Goal: Find specific page/section: Find specific page/section

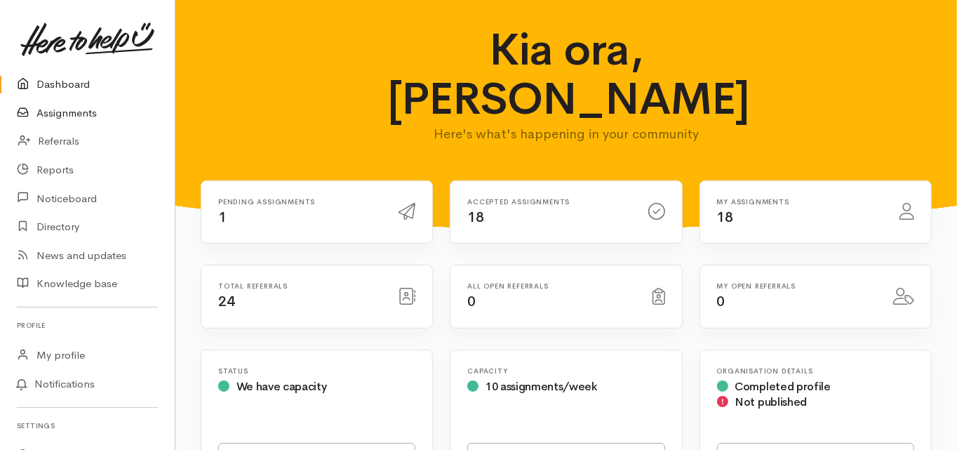
click at [67, 114] on link "Assignments" at bounding box center [87, 113] width 175 height 29
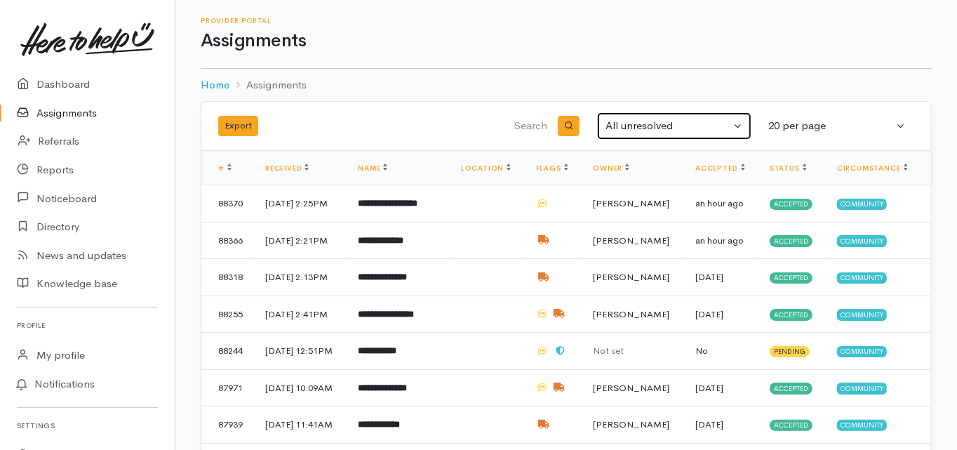
click at [684, 128] on div "All unresolved" at bounding box center [668, 126] width 125 height 16
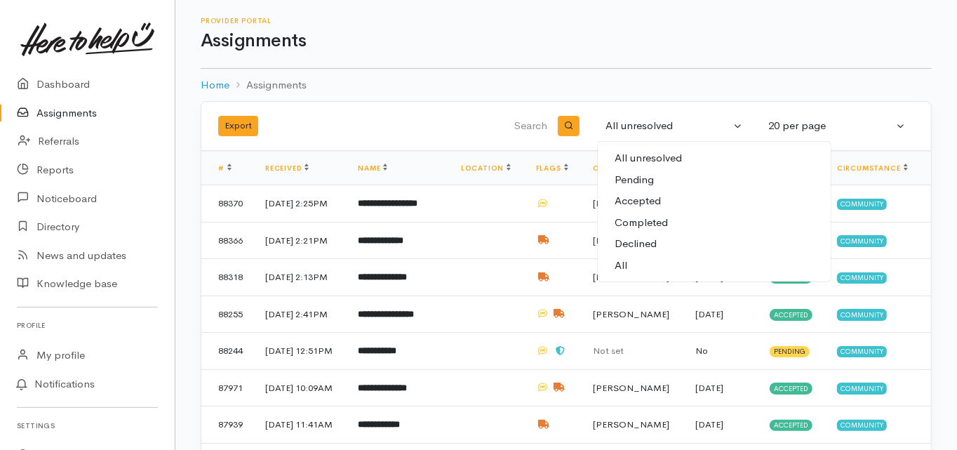
click at [632, 264] on link "All" at bounding box center [714, 266] width 233 height 22
select select "All"
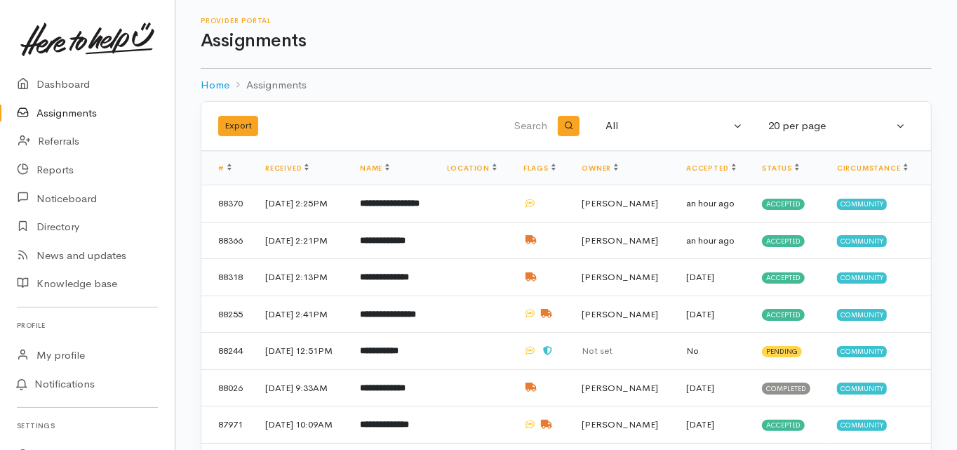
click at [535, 128] on input "search" at bounding box center [479, 126] width 142 height 34
type input "sarah bro"
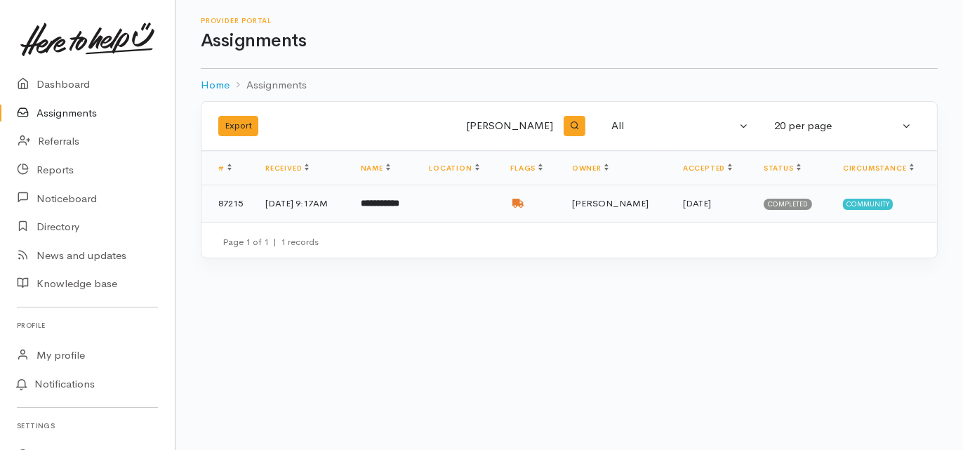
click at [399, 203] on b "**********" at bounding box center [380, 203] width 39 height 9
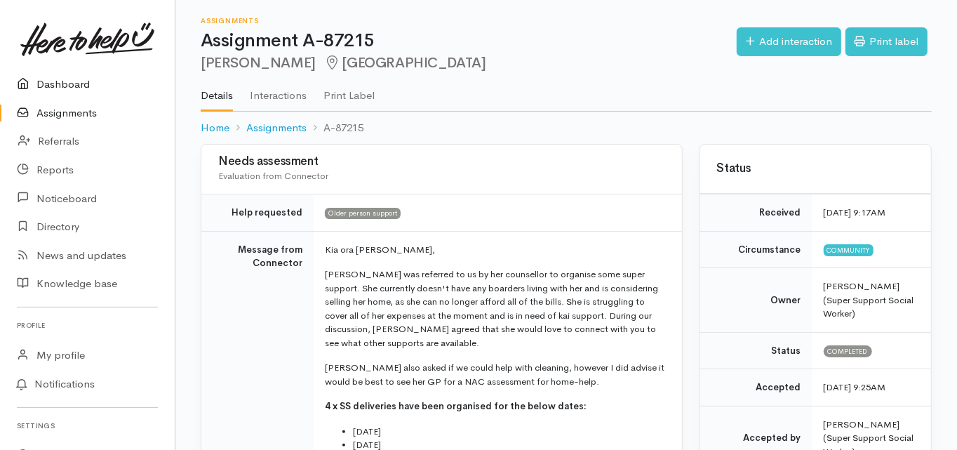
click at [58, 80] on link "Dashboard" at bounding box center [87, 84] width 175 height 29
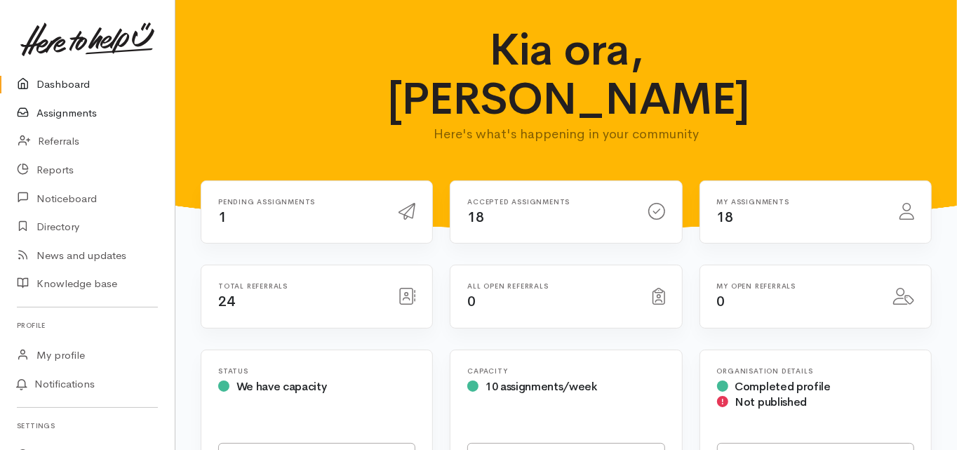
click at [73, 111] on link "Assignments" at bounding box center [87, 113] width 175 height 29
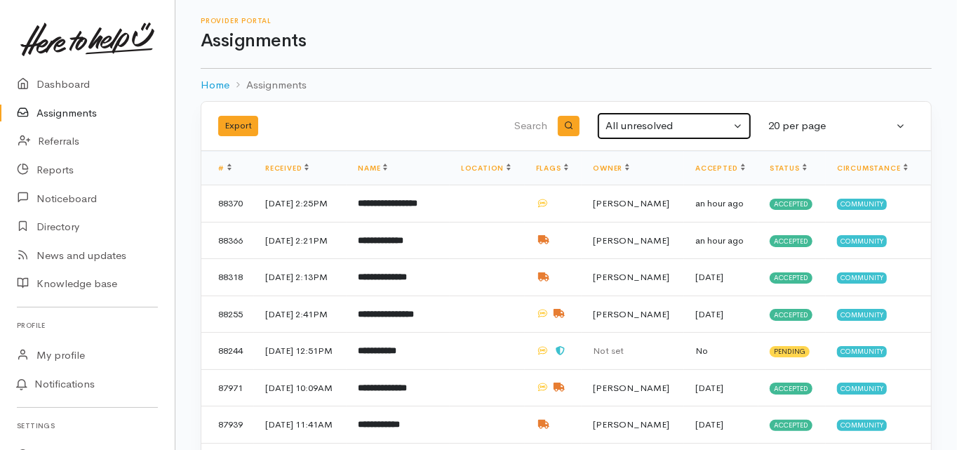
click at [646, 121] on div "All unresolved" at bounding box center [668, 126] width 125 height 16
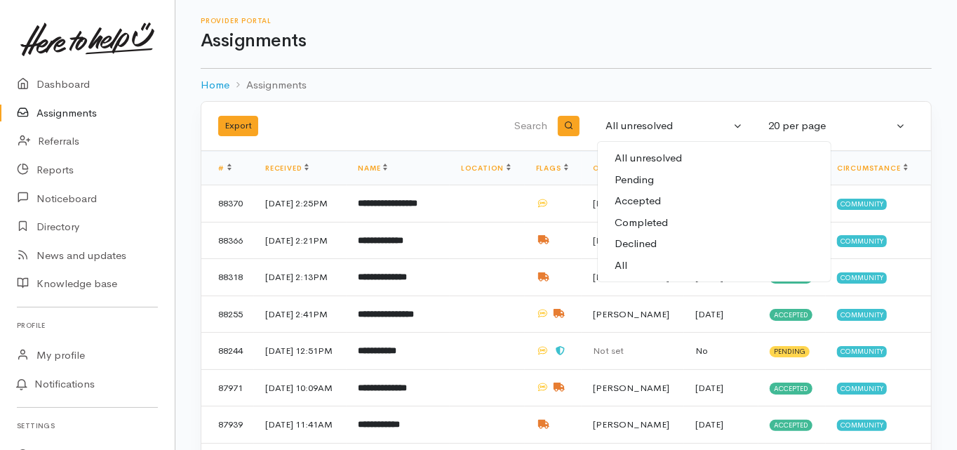
click at [634, 267] on link "All" at bounding box center [714, 266] width 233 height 22
select select "All"
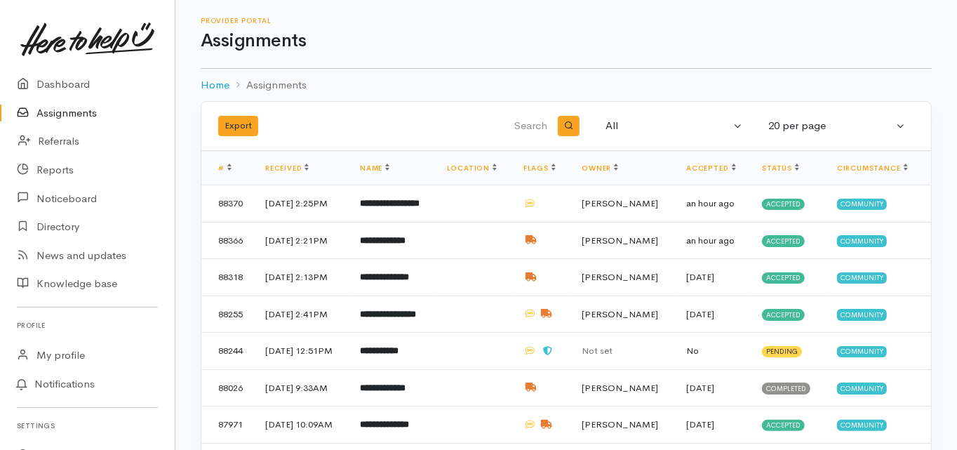
click at [530, 127] on input "search" at bounding box center [479, 126] width 142 height 34
type input "julie r"
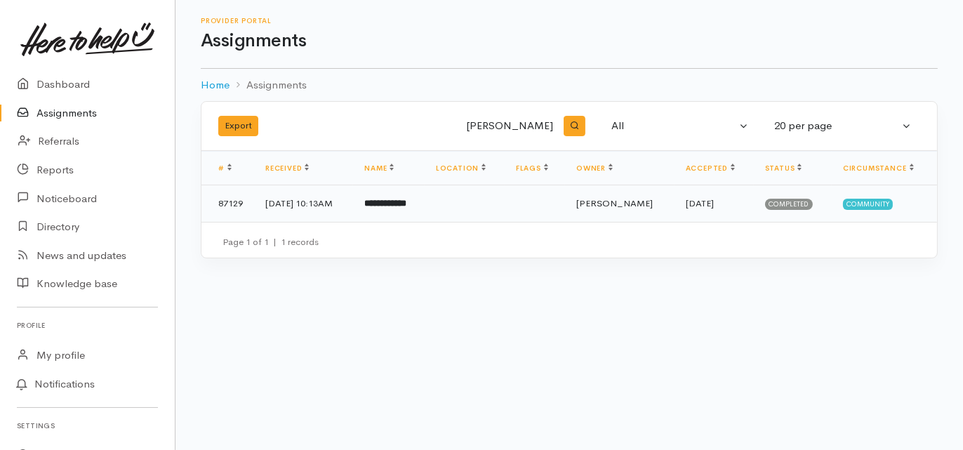
click at [406, 204] on b "**********" at bounding box center [385, 203] width 42 height 9
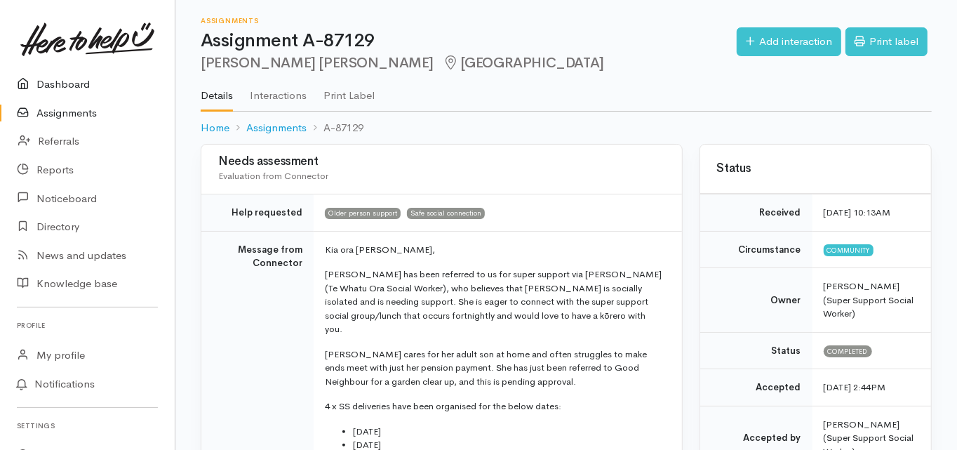
click at [76, 86] on link "Dashboard" at bounding box center [87, 84] width 175 height 29
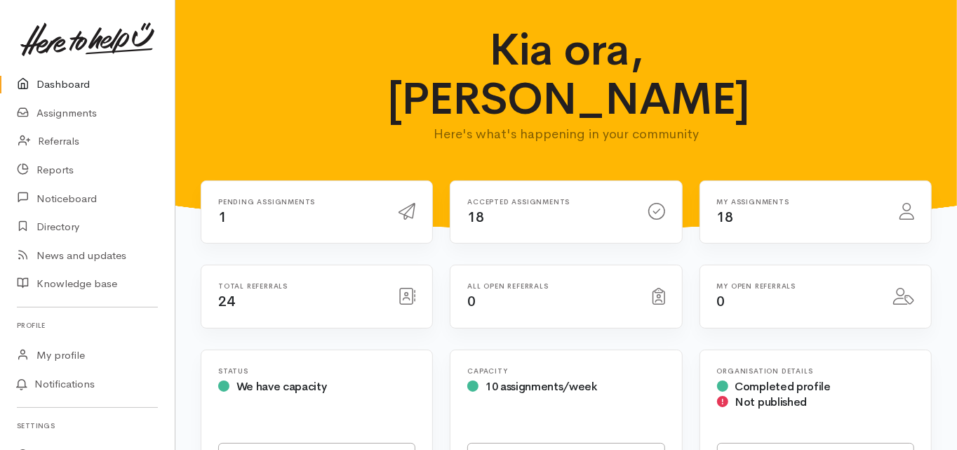
click at [75, 83] on link "Dashboard" at bounding box center [87, 84] width 175 height 29
